Goal: Information Seeking & Learning: Learn about a topic

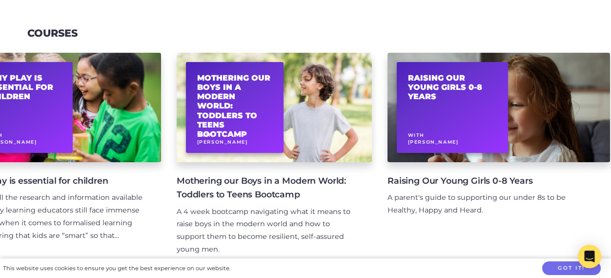
scroll to position [0, 271]
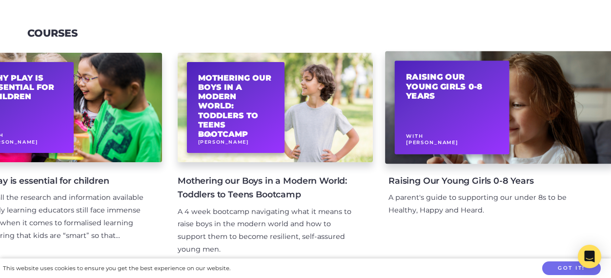
click at [460, 110] on div "Raising Our Young Girls 0-8 Years With Maggie Dent" at bounding box center [452, 107] width 115 height 93
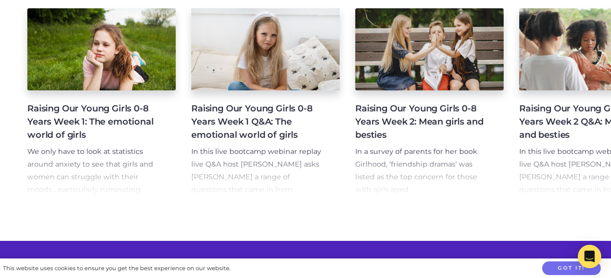
scroll to position [224, 0]
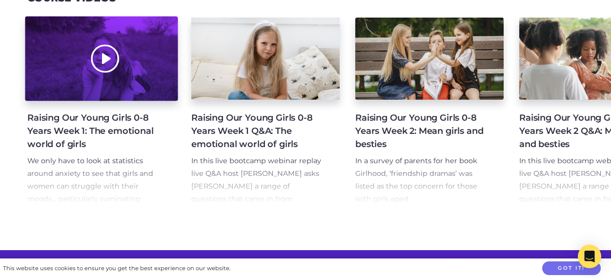
click at [107, 81] on div at bounding box center [101, 59] width 153 height 84
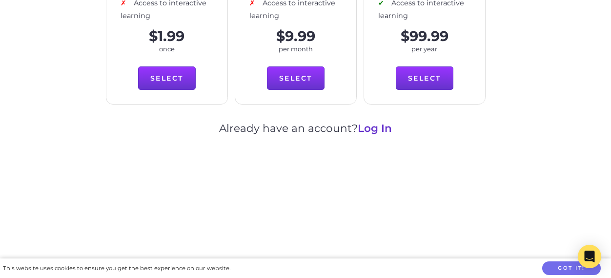
scroll to position [620, 0]
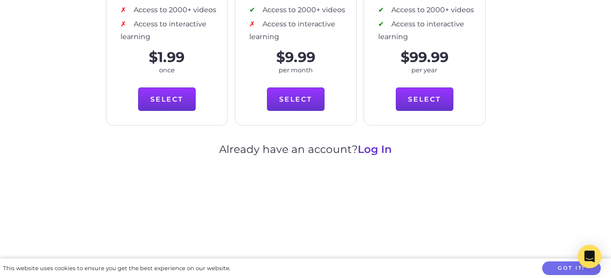
click at [373, 144] on link "Log In" at bounding box center [375, 148] width 34 height 13
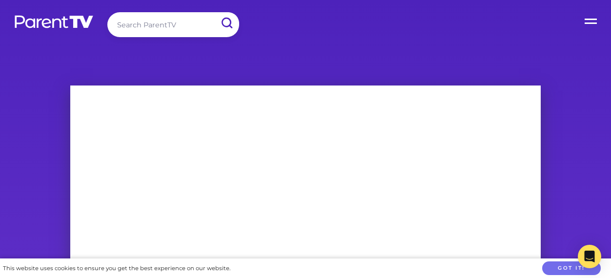
click at [178, 24] on input "search" at bounding box center [173, 24] width 132 height 25
type input "ADHD"
click at [226, 23] on input "submit" at bounding box center [226, 23] width 25 height 22
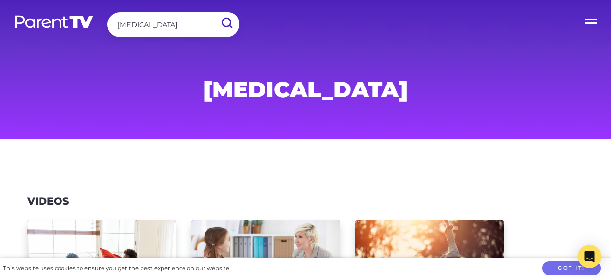
click at [53, 21] on img at bounding box center [54, 22] width 80 height 14
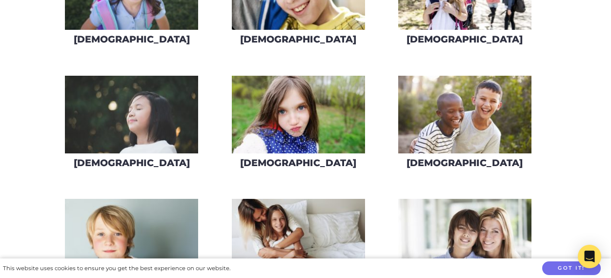
scroll to position [522, 0]
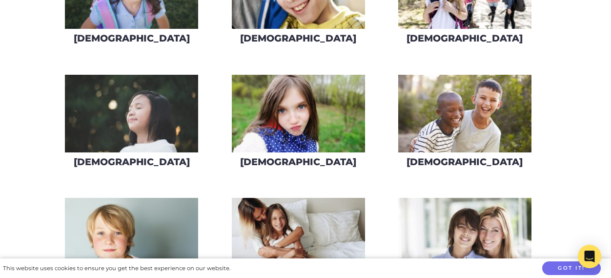
click at [132, 115] on img at bounding box center [131, 114] width 133 height 78
